Goal: Feedback & Contribution: Submit feedback/report problem

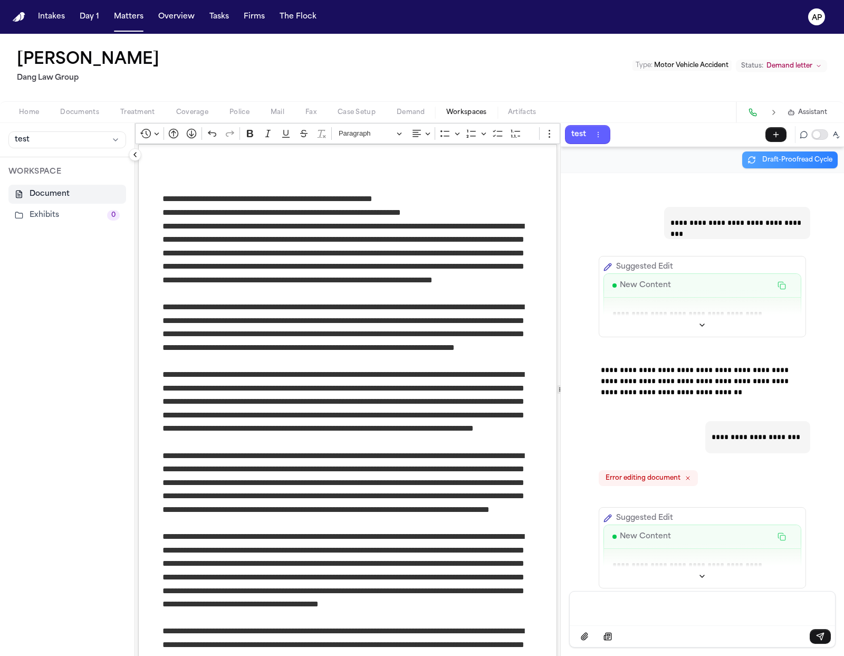
click at [93, 148] on div "test" at bounding box center [67, 140] width 135 height 34
click at [91, 144] on button "test" at bounding box center [67, 139] width 118 height 17
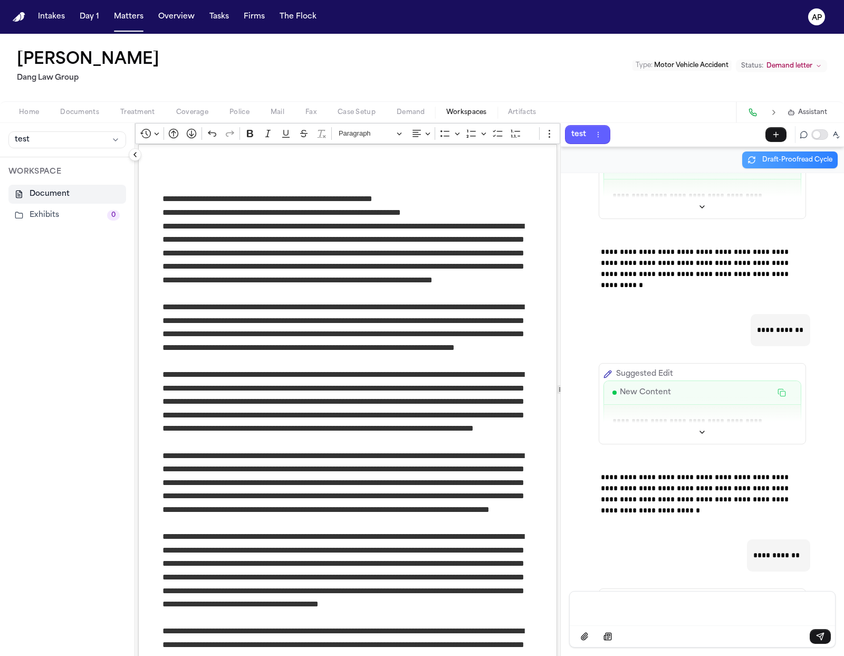
scroll to position [559, 0]
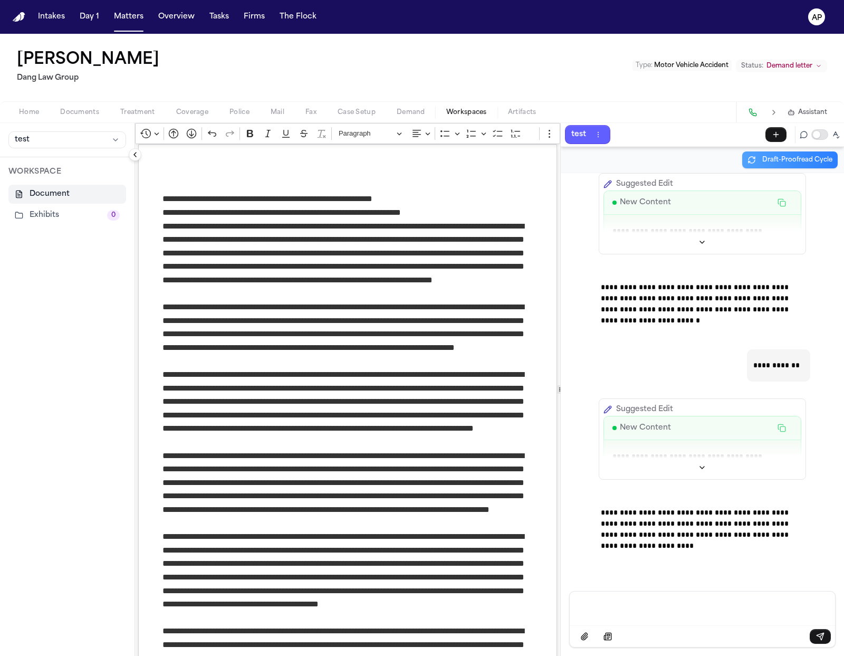
drag, startPoint x: 707, startPoint y: 591, endPoint x: 708, endPoint y: 604, distance: 13.2
click at [706, 591] on div "**********" at bounding box center [702, 414] width 283 height 483
click at [710, 610] on p "Message input" at bounding box center [703, 607] width 240 height 11
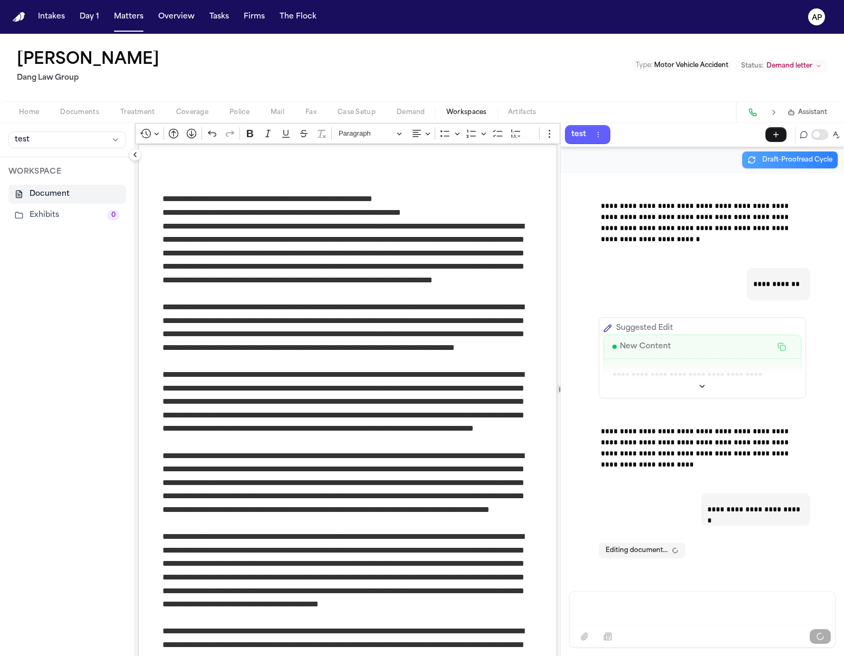
scroll to position [574, 0]
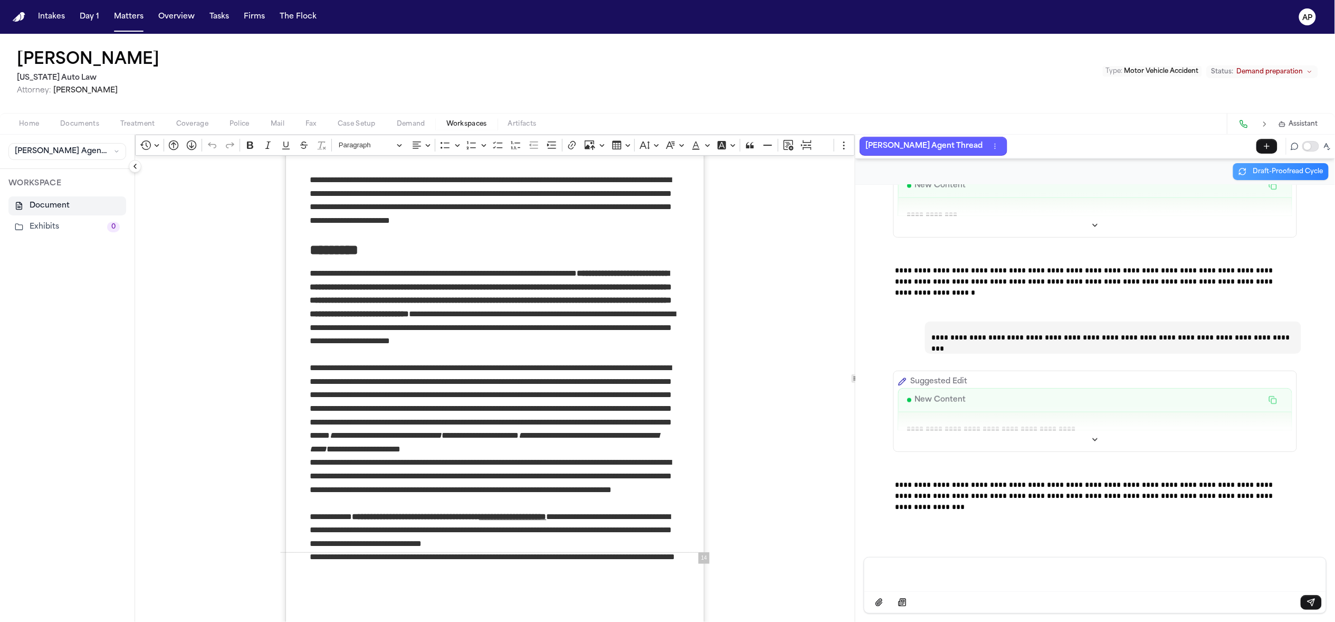
scroll to position [34981, 0]
